Goal: Use online tool/utility: Utilize a website feature to perform a specific function

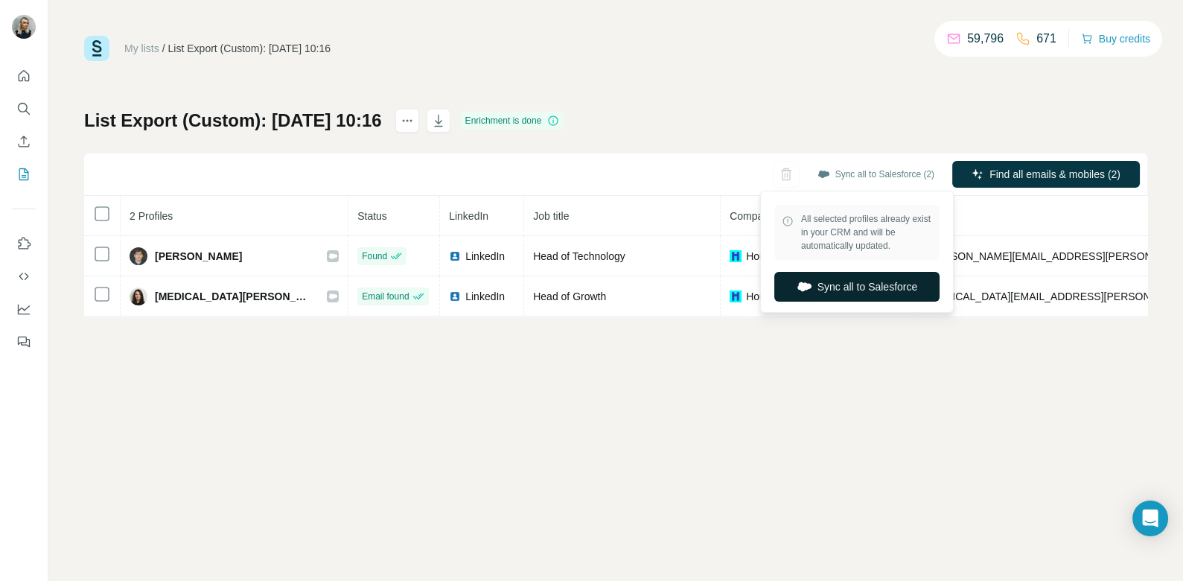
click at [841, 278] on button "Sync all to Salesforce" at bounding box center [856, 287] width 165 height 30
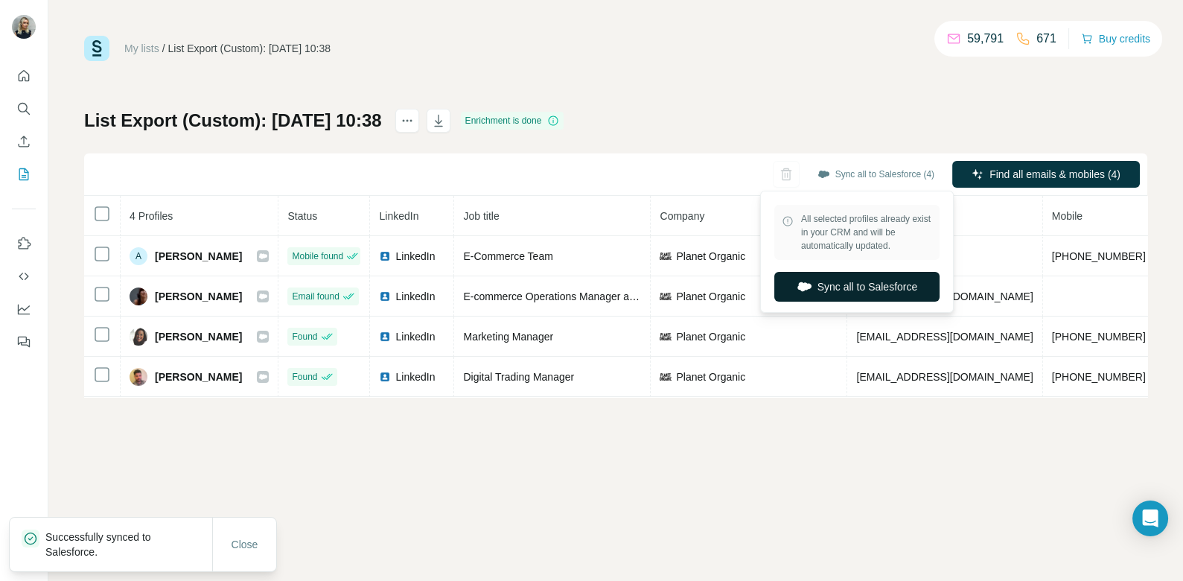
click at [860, 278] on button "Sync all to Salesforce" at bounding box center [856, 287] width 165 height 30
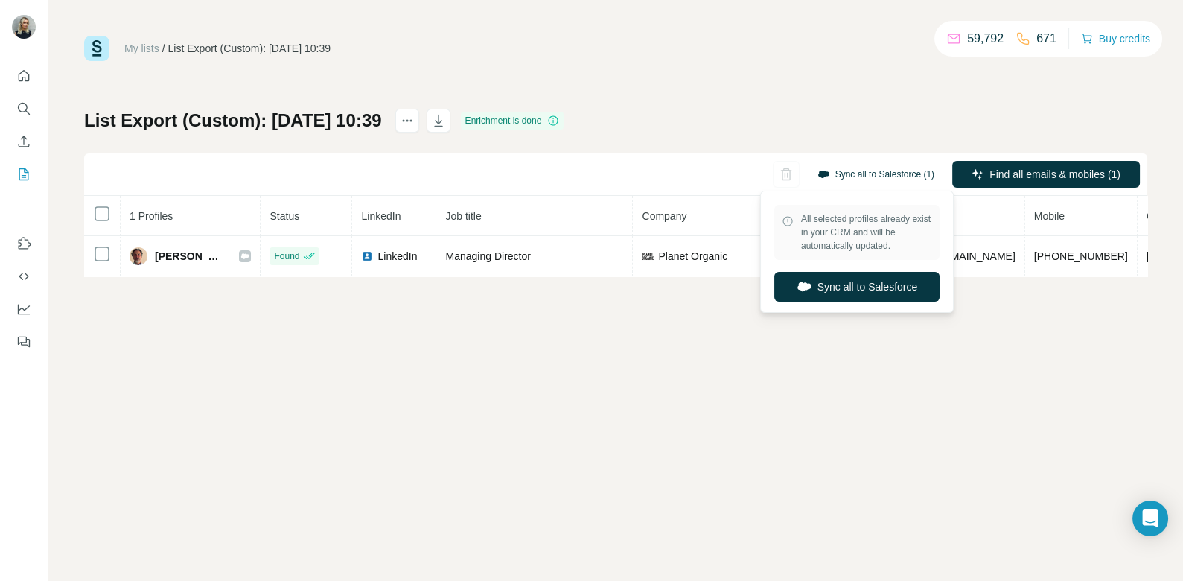
click at [891, 169] on button "Sync all to Salesforce (1)" at bounding box center [876, 174] width 138 height 22
click at [893, 278] on button "Sync all to Salesforce" at bounding box center [856, 287] width 165 height 30
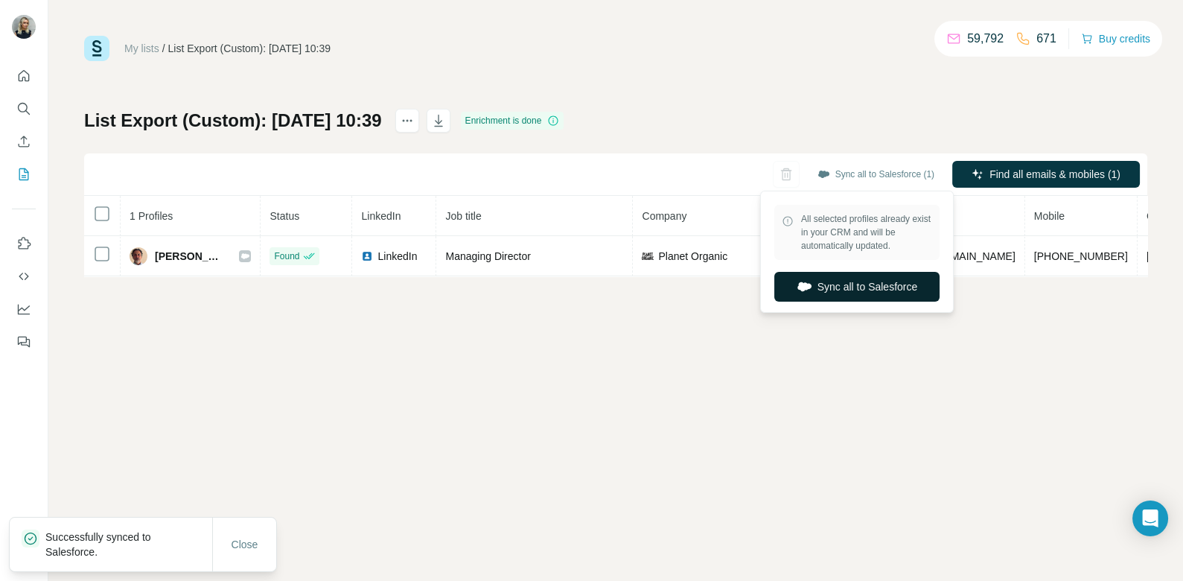
click at [840, 281] on button "Sync all to Salesforce" at bounding box center [856, 287] width 165 height 30
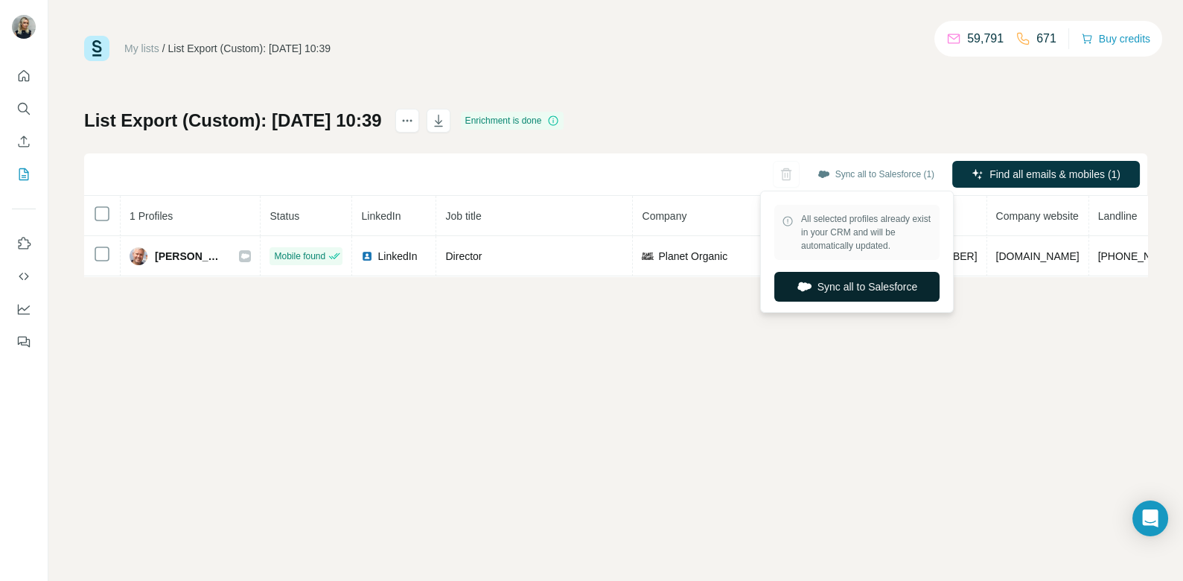
click at [838, 276] on button "Sync all to Salesforce" at bounding box center [856, 287] width 165 height 30
